Goal: Task Accomplishment & Management: Complete application form

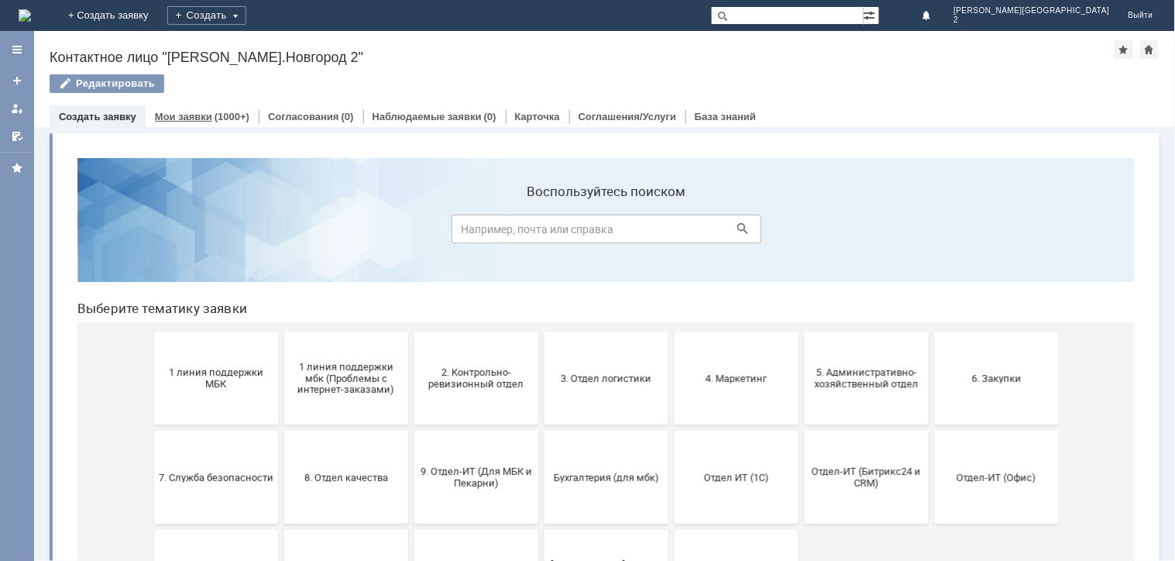
click at [235, 111] on div "Мои заявки (1000+)" at bounding box center [202, 116] width 113 height 22
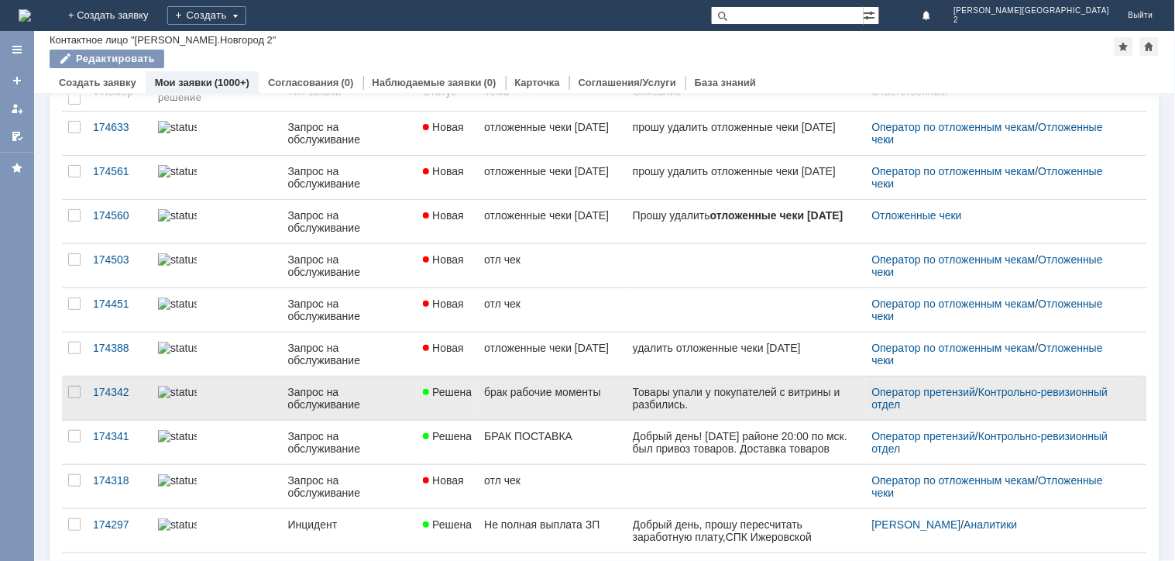
scroll to position [86, 0]
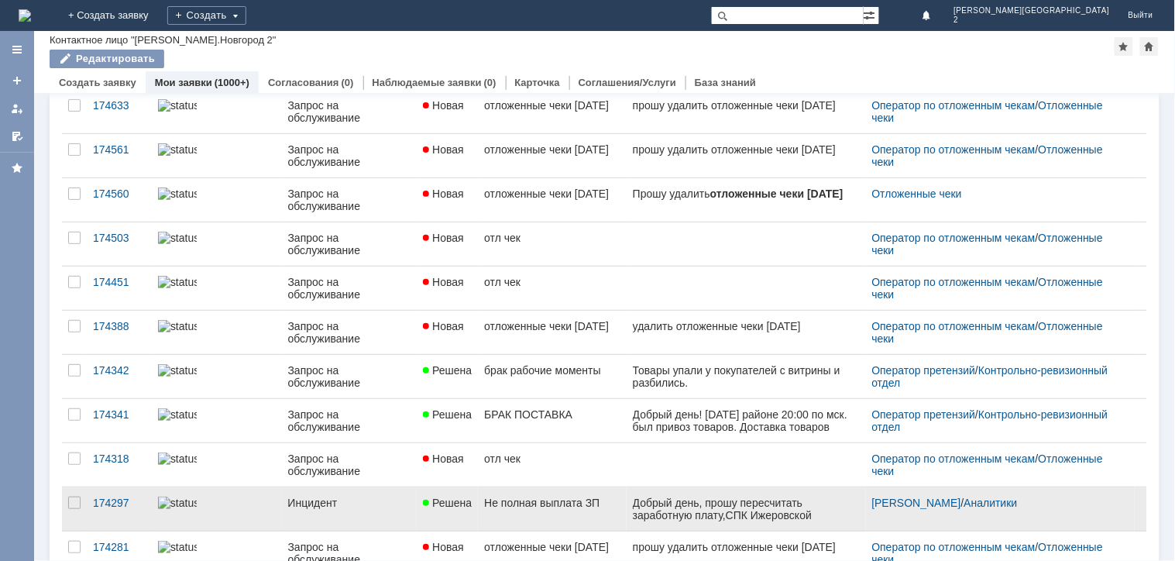
click at [376, 503] on div "Инцидент" at bounding box center [349, 503] width 123 height 12
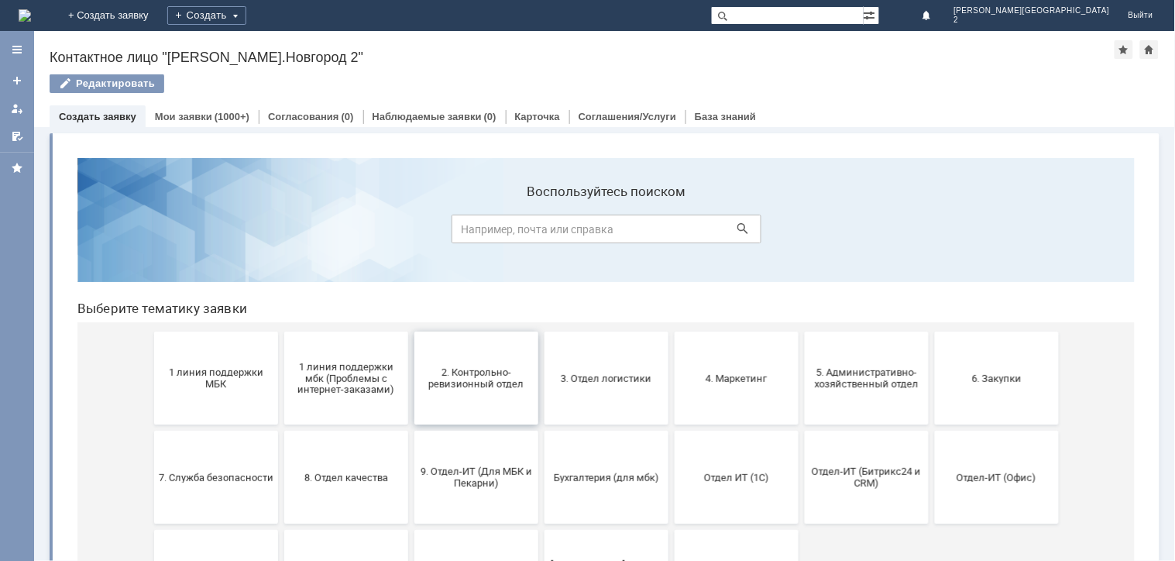
click at [457, 382] on span "2. Контрольно-ревизионный отдел" at bounding box center [475, 377] width 115 height 23
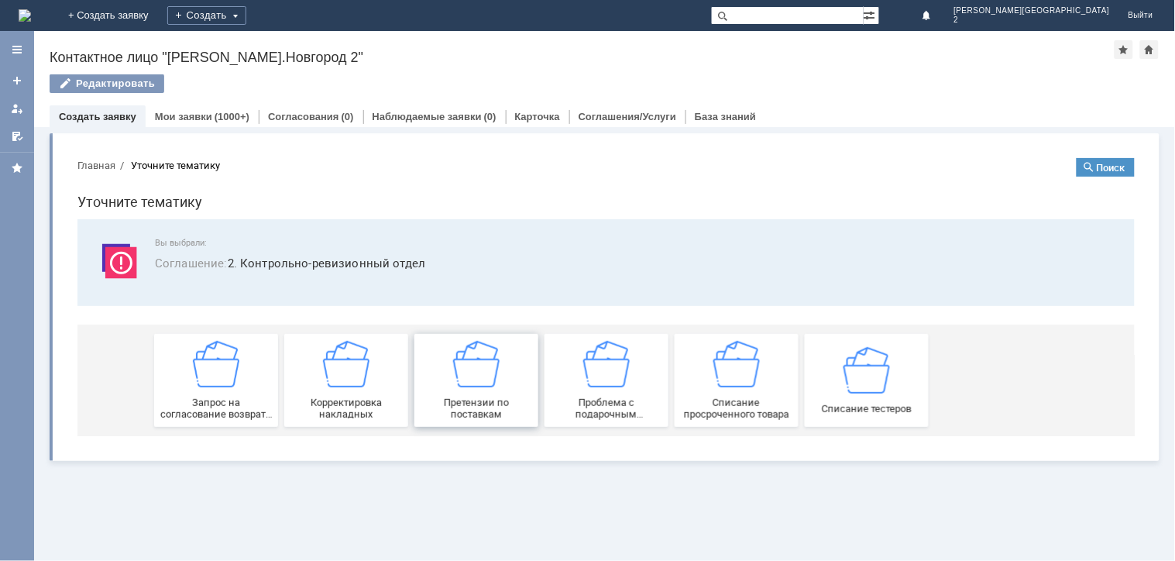
click at [502, 404] on span "Претензии по поставкам" at bounding box center [475, 407] width 115 height 23
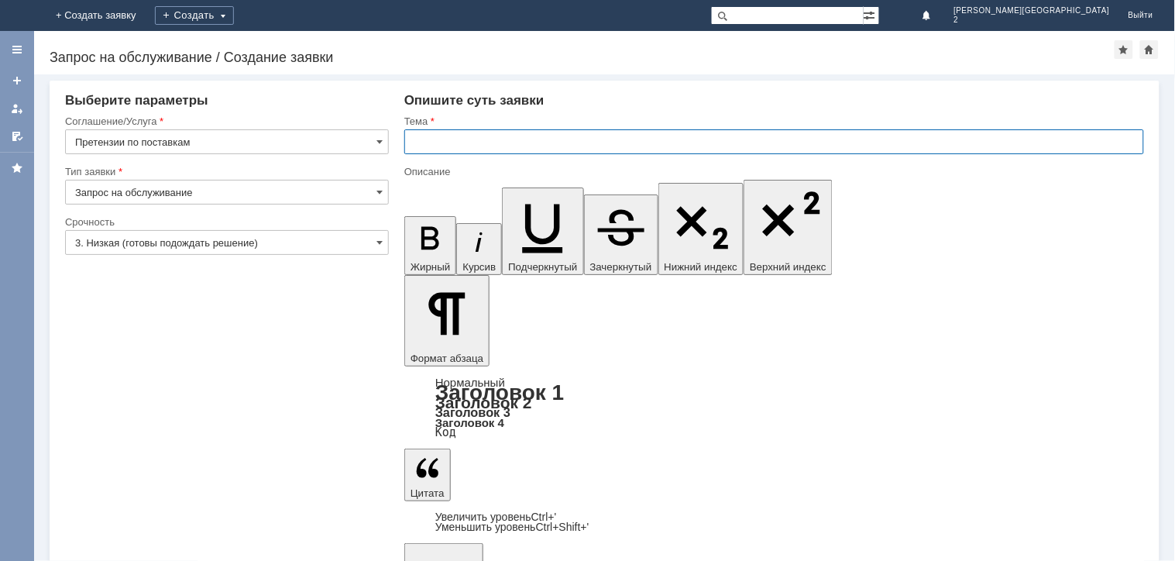
click at [421, 139] on input "text" at bounding box center [774, 141] width 740 height 25
type input "недовоз товара"
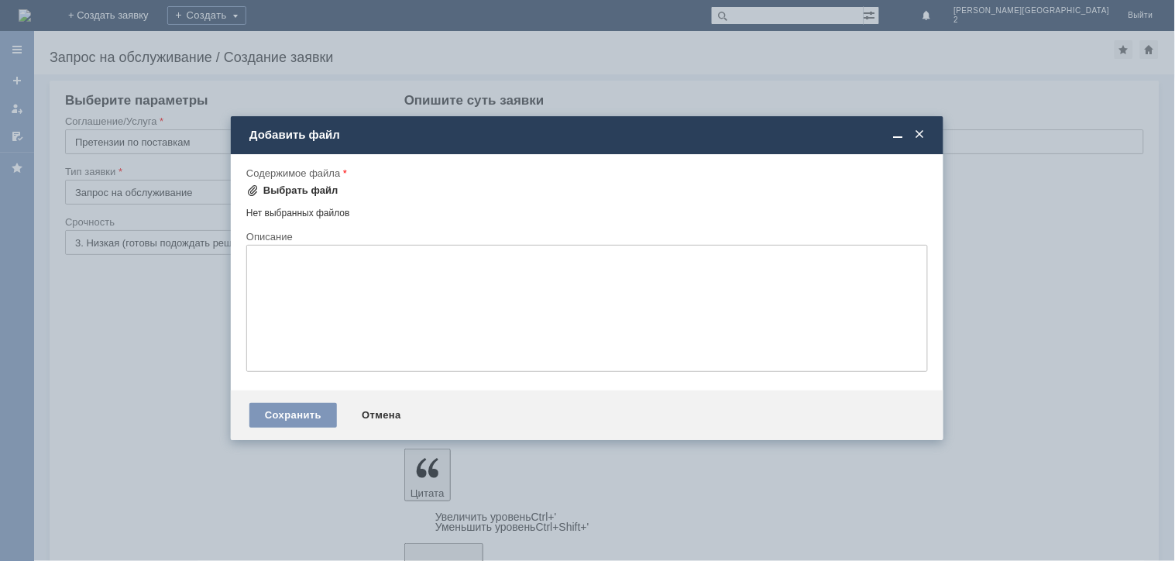
click at [293, 191] on div "Выбрать файл" at bounding box center [300, 190] width 75 height 12
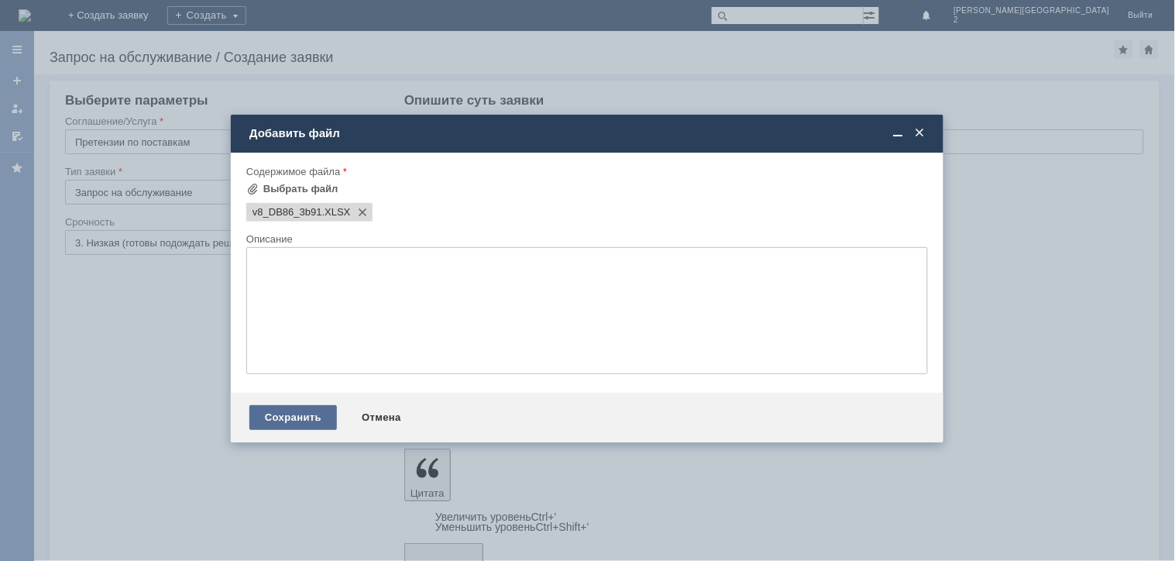
click at [301, 424] on div "Сохранить" at bounding box center [293, 417] width 88 height 25
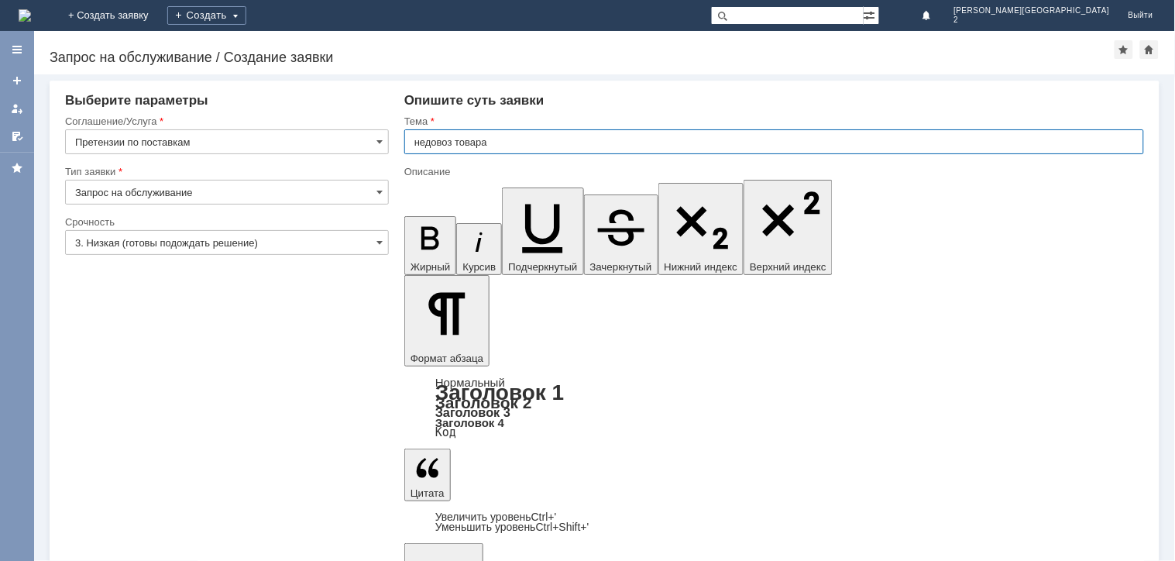
click at [507, 145] on input "недовоз товара" at bounding box center [774, 141] width 740 height 25
type input "расхождения"
